Goal: Transaction & Acquisition: Subscribe to service/newsletter

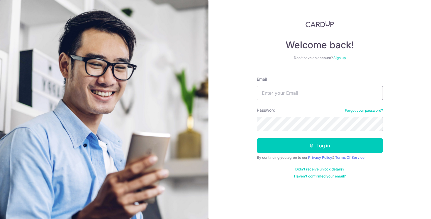
click at [305, 91] on input "Email" at bounding box center [320, 93] width 126 height 15
type input "[EMAIL_ADDRESS][DOMAIN_NAME]"
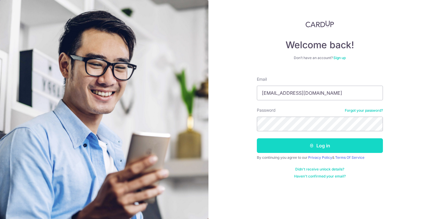
click at [309, 143] on button "Log in" at bounding box center [320, 146] width 126 height 15
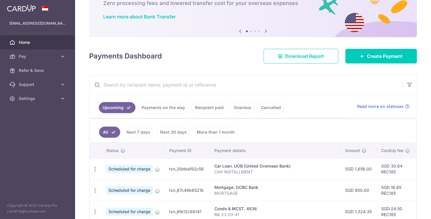
scroll to position [40, 0]
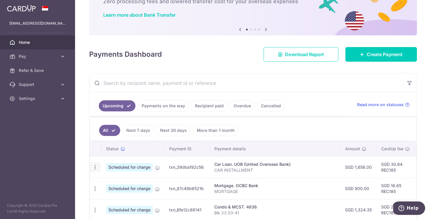
click at [94, 170] on icon "button" at bounding box center [95, 168] width 6 height 6
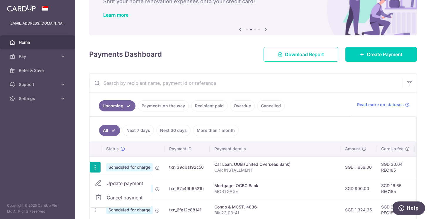
click at [142, 197] on span "Cancel payment" at bounding box center [126, 198] width 39 height 7
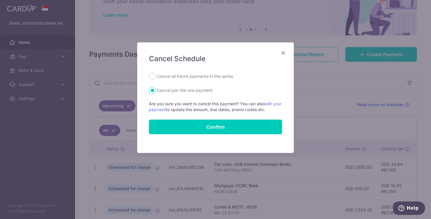
click at [216, 78] on label "Cancel all future payments in this series" at bounding box center [195, 76] width 76 height 7
click at [156, 78] on input "Cancel all future payments in this series" at bounding box center [152, 76] width 7 height 7
radio input "true"
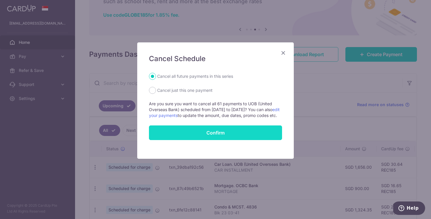
click at [218, 140] on button "Confirm" at bounding box center [215, 133] width 133 height 15
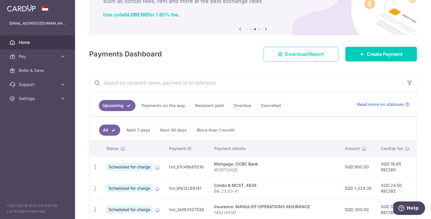
scroll to position [113, 0]
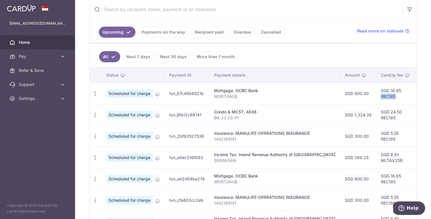
drag, startPoint x: 374, startPoint y: 98, endPoint x: 359, endPoint y: 98, distance: 15.5
click at [376, 98] on td "SGD 16.65 REC185" at bounding box center [395, 93] width 38 height 21
copy td "REC185"
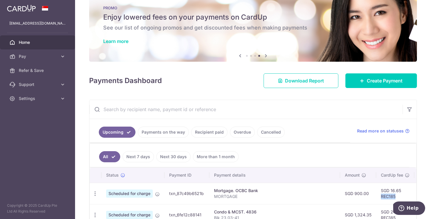
scroll to position [0, 0]
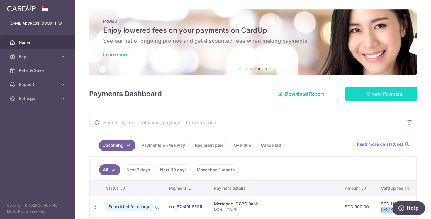
click at [372, 95] on span "Create Payment" at bounding box center [384, 94] width 36 height 7
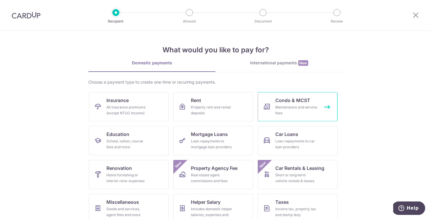
scroll to position [7, 0]
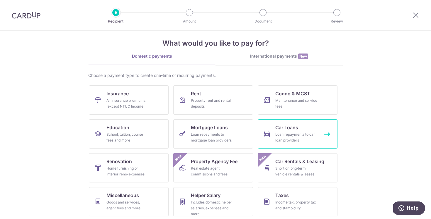
click at [296, 127] on span "Car Loans" at bounding box center [286, 127] width 23 height 7
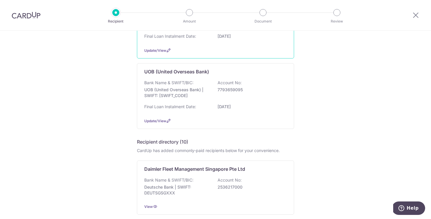
scroll to position [102, 0]
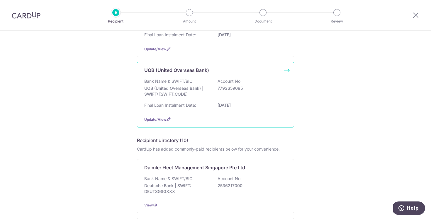
click at [268, 106] on p "27/10/2030" at bounding box center [250, 106] width 66 height 6
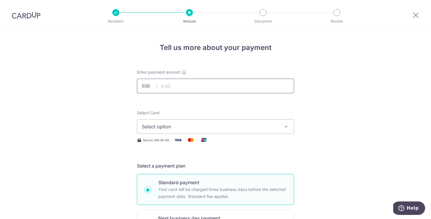
click at [258, 88] on input "text" at bounding box center [215, 86] width 157 height 15
type input "2,439.00"
click at [185, 127] on span "Select option" at bounding box center [210, 126] width 137 height 7
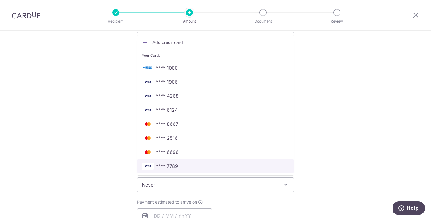
scroll to position [96, 0]
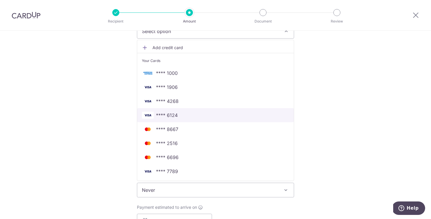
click at [195, 117] on span "**** 6124" at bounding box center [215, 115] width 147 height 7
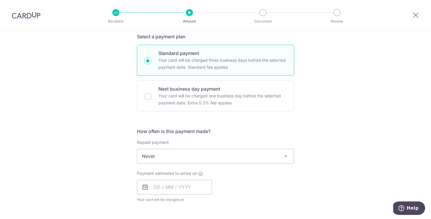
scroll to position [129, 0]
click at [202, 158] on span "Never" at bounding box center [215, 156] width 156 height 14
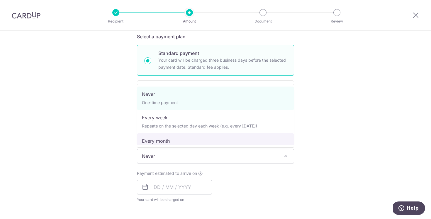
select select "3"
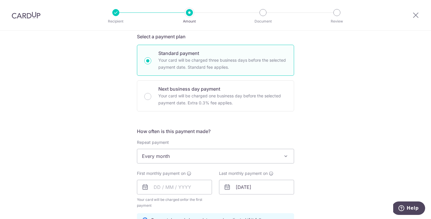
click at [198, 154] on span "Every month" at bounding box center [215, 156] width 156 height 14
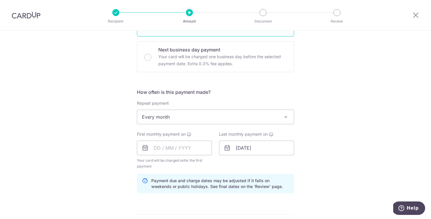
scroll to position [177, 0]
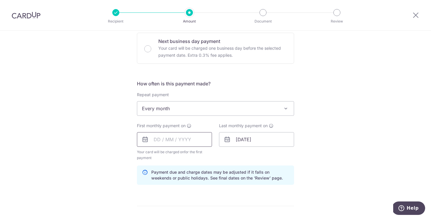
click at [168, 138] on input "text" at bounding box center [174, 139] width 75 height 15
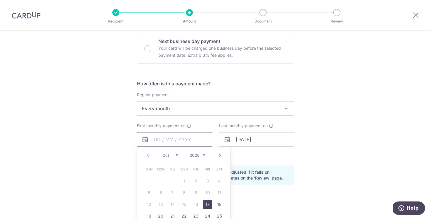
click at [160, 143] on input "text" at bounding box center [174, 139] width 75 height 15
click at [159, 142] on input "text" at bounding box center [174, 139] width 75 height 15
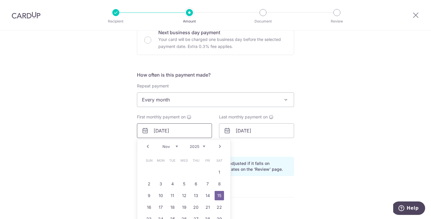
type input "15/11/2025"
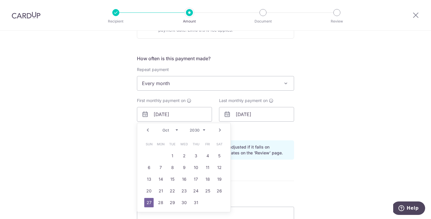
scroll to position [203, 0]
click at [203, 131] on select "2024 2025 2026 2027 2028 2029 2030 2031 2032 2033 2034 2035" at bounding box center [198, 129] width 16 height 5
click at [148, 131] on link "Prev" at bounding box center [147, 129] width 7 height 7
click at [164, 181] on link "13" at bounding box center [160, 178] width 9 height 9
type input "13/09/2032"
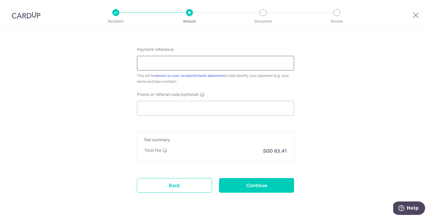
scroll to position [352, 0]
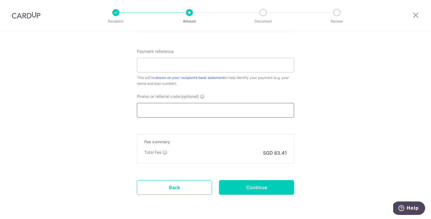
click at [196, 114] on input "Promo or referral code (optional)" at bounding box center [215, 110] width 157 height 15
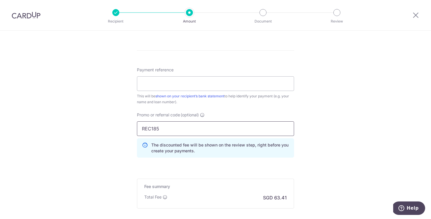
scroll to position [330, 0]
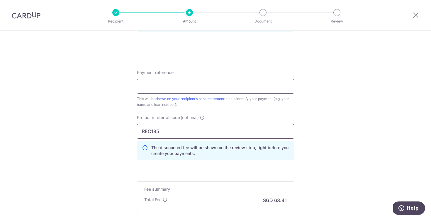
type input "REC185"
click at [197, 89] on input "Payment reference" at bounding box center [215, 86] width 157 height 15
type input "CAR INSTALLMENT"
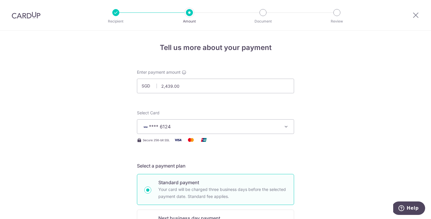
scroll to position [398, 0]
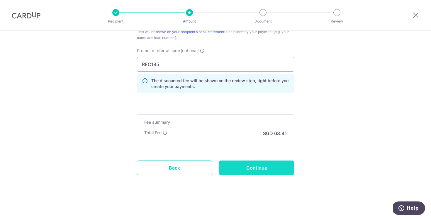
click at [255, 170] on input "Continue" at bounding box center [256, 168] width 75 height 15
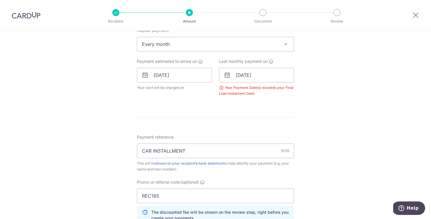
scroll to position [241, 0]
click at [254, 80] on input "13/09/2032" at bounding box center [256, 76] width 75 height 15
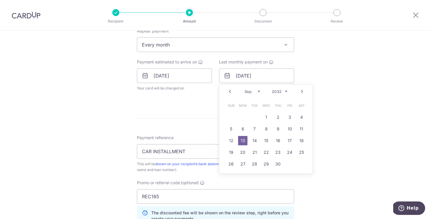
click at [277, 93] on select "2025 2026 2027 2028 2029 2030 2031 2032 2033 2034 2035" at bounding box center [280, 91] width 16 height 5
click at [290, 131] on link "13" at bounding box center [289, 129] width 9 height 9
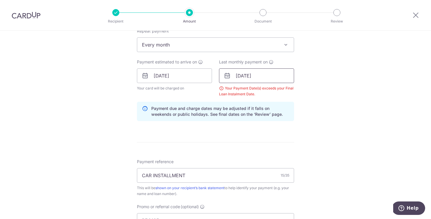
click at [275, 76] on input "13/09/2030" at bounding box center [256, 76] width 75 height 15
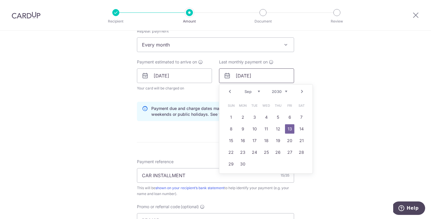
click at [275, 76] on input "13/09/2030" at bounding box center [256, 76] width 75 height 15
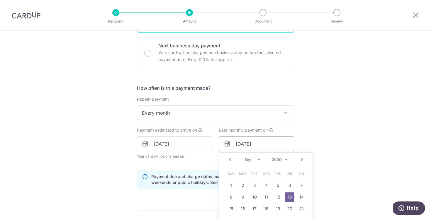
scroll to position [203, 0]
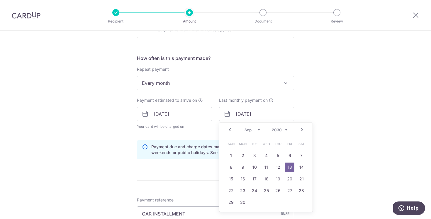
click at [281, 131] on select "2025 2026 2027 2028 2029 2030 2031 2032 2033 2034 2035" at bounding box center [280, 130] width 16 height 5
click at [279, 182] on link "13" at bounding box center [277, 179] width 9 height 9
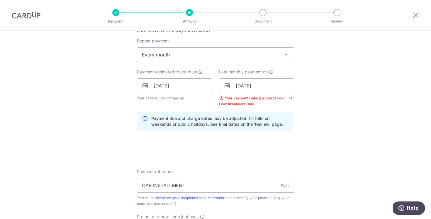
scroll to position [232, 0]
click at [272, 86] on input "13/09/2029" at bounding box center [256, 85] width 75 height 15
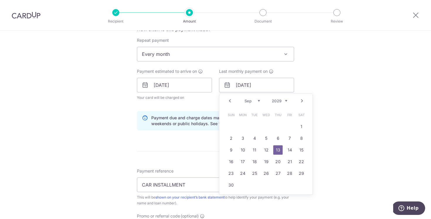
click at [317, 78] on div "Tell us more about your payment Enter payment amount SGD 2,439.00 2439.00 Selec…" at bounding box center [215, 92] width 431 height 586
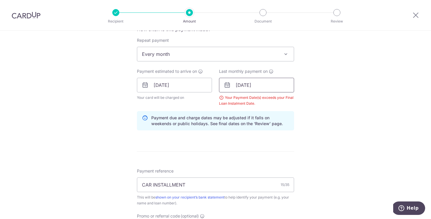
click at [278, 84] on input "13/09/2029" at bounding box center [256, 85] width 75 height 15
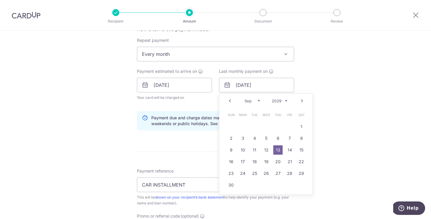
click at [286, 101] on select "2025 2026 2027 2028 2029 2030 2031 2032 2033 2034 2035" at bounding box center [280, 101] width 16 height 5
click at [282, 101] on select "2025 2026 2027 2028 2029 2030 2031 2032 2033 2034 2035" at bounding box center [280, 101] width 16 height 5
click at [279, 148] on link "16" at bounding box center [277, 150] width 9 height 9
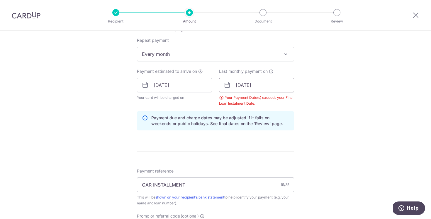
click at [266, 91] on input "16/09/2027" at bounding box center [256, 85] width 75 height 15
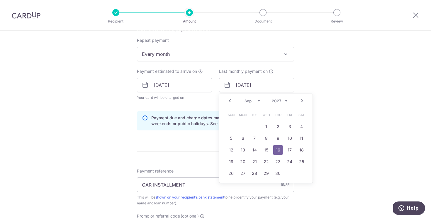
click at [299, 103] on link "Next" at bounding box center [301, 101] width 7 height 7
click at [279, 100] on select "2025 2026 2027 2028 2029 2030 2031 2032 2033 2034 2035" at bounding box center [280, 101] width 16 height 5
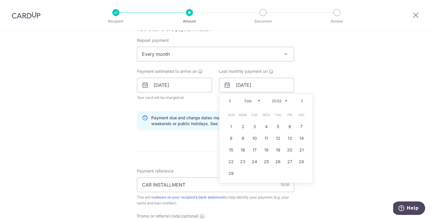
click at [250, 103] on select "Jan Feb Mar Apr May Jun Jul Aug Sep Oct Nov Dec" at bounding box center [252, 101] width 16 height 5
click at [233, 149] on link "14" at bounding box center [230, 150] width 9 height 9
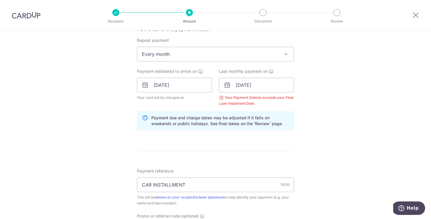
click at [221, 98] on div "Your Payment Date(s) exceeds your Final Loan Instalment Date." at bounding box center [256, 101] width 75 height 12
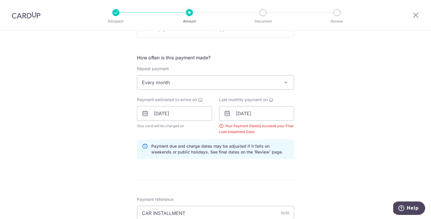
scroll to position [194, 0]
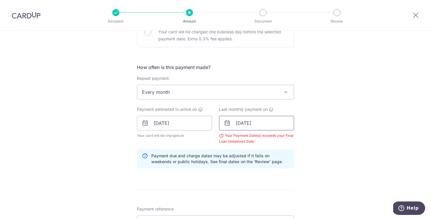
click at [251, 122] on input "14/11/2032" at bounding box center [256, 123] width 75 height 15
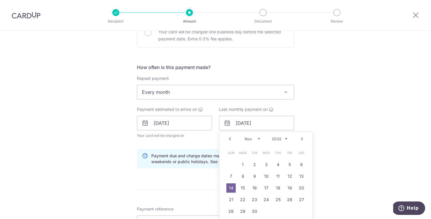
click at [278, 139] on select "2025 2026 2027 2028 2029 2030 2031 2032 2033 2034 2035" at bounding box center [280, 139] width 16 height 5
click at [279, 138] on select "2025 2026 2027 2028 2029 2030 2031 2032 2033 2034 2035" at bounding box center [280, 139] width 16 height 5
click at [272, 137] on select "2025 2026 2027 2028 2029 2030 2031 2032 2033 2034 2035" at bounding box center [280, 139] width 16 height 5
click at [228, 123] on icon at bounding box center [227, 123] width 7 height 7
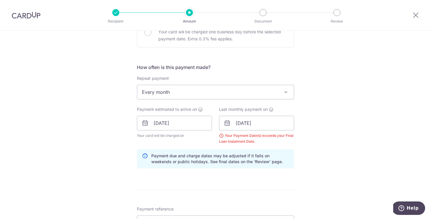
click at [228, 123] on icon at bounding box center [227, 123] width 7 height 7
click at [257, 125] on input "14/11/2032" at bounding box center [256, 123] width 75 height 15
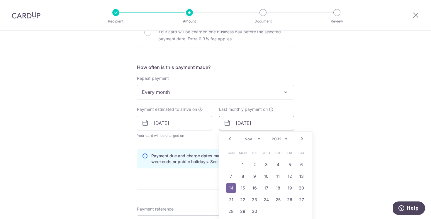
click at [265, 125] on input "14/11/2032" at bounding box center [256, 123] width 75 height 15
type input "14/11/2028"
click at [256, 190] on link "14" at bounding box center [254, 188] width 9 height 9
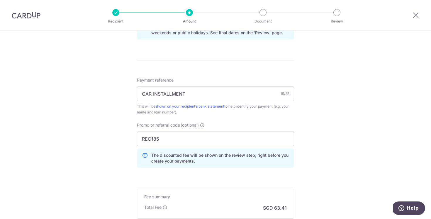
scroll to position [398, 0]
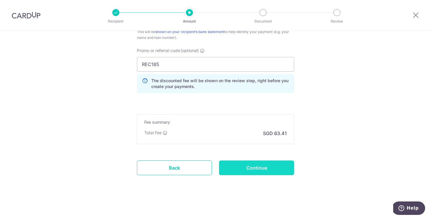
click at [255, 171] on input "Continue" at bounding box center [256, 168] width 75 height 15
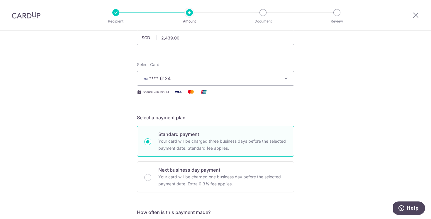
scroll to position [47, 0]
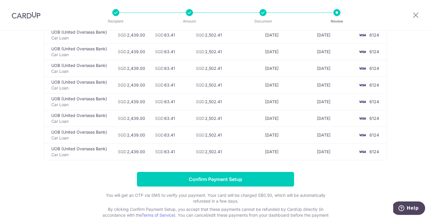
scroll to position [571, 0]
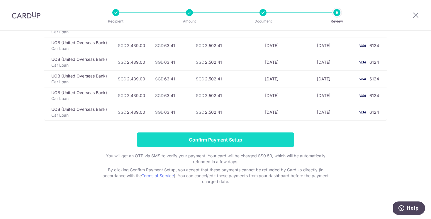
click at [228, 139] on input "Confirm Payment Setup" at bounding box center [215, 140] width 157 height 15
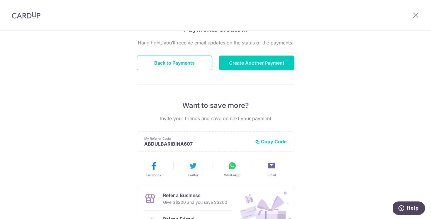
scroll to position [55, 0]
